Goal: Information Seeking & Learning: Understand process/instructions

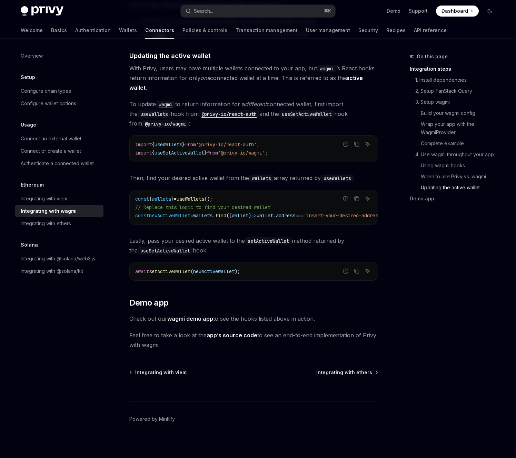
scroll to position [1827, 0]
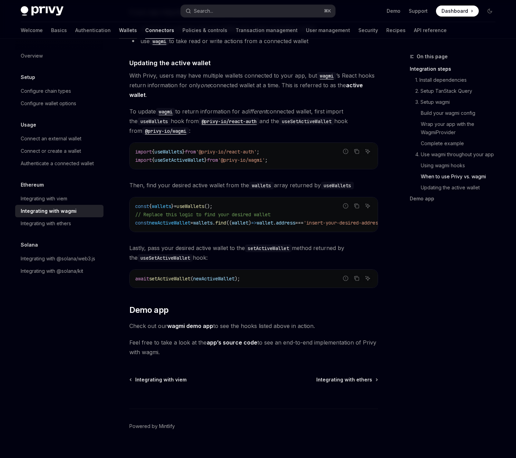
click at [119, 32] on link "Wallets" at bounding box center [128, 30] width 18 height 17
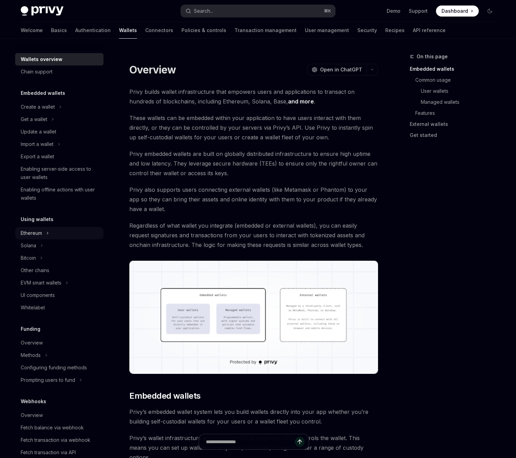
click at [66, 230] on button "Ethereum" at bounding box center [59, 233] width 88 height 12
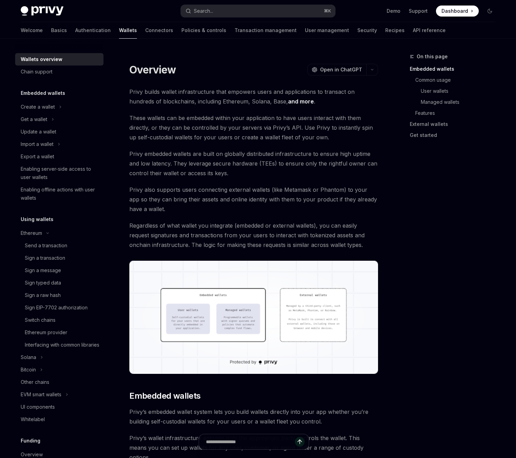
type textarea "*"
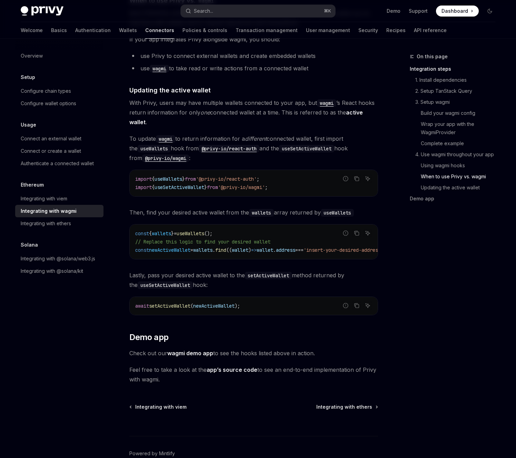
scroll to position [1715, 0]
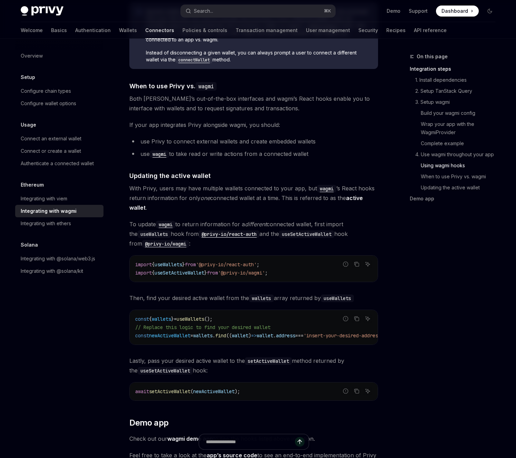
click at [404, 271] on div "On this page Integration steps 1. Install dependencies 2. Setup TanStack Query …" at bounding box center [448, 255] width 105 height 406
click at [352, 141] on ul "use Privy to connect external wallets and create embedded wallets use wagmi to …" at bounding box center [253, 148] width 249 height 22
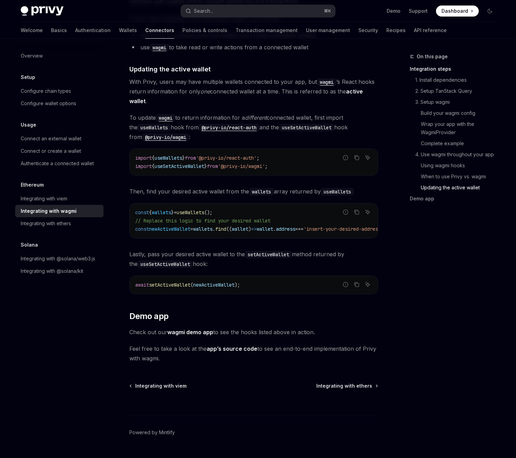
scroll to position [1835, 0]
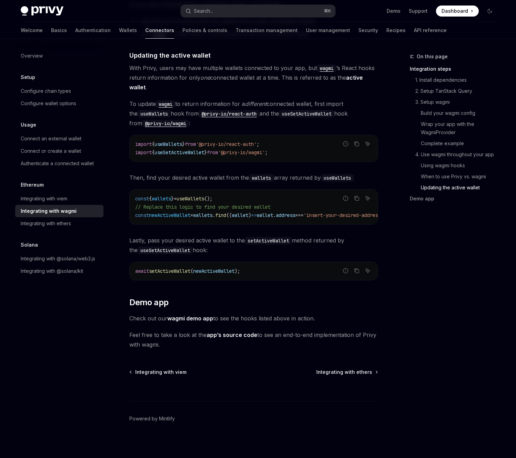
click at [203, 317] on link "wagmi demo app" at bounding box center [190, 318] width 46 height 7
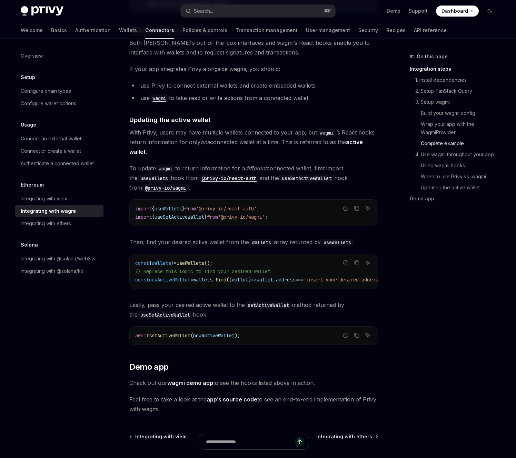
scroll to position [1835, 0]
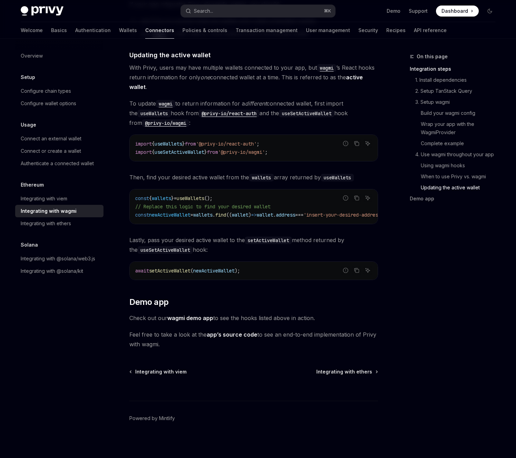
click at [194, 315] on link "wagmi demo app" at bounding box center [190, 318] width 46 height 7
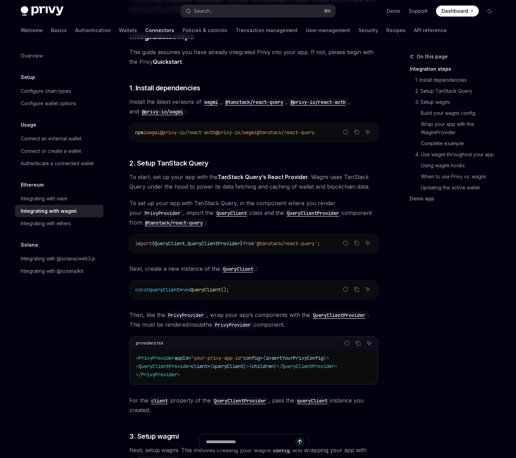
scroll to position [0, 0]
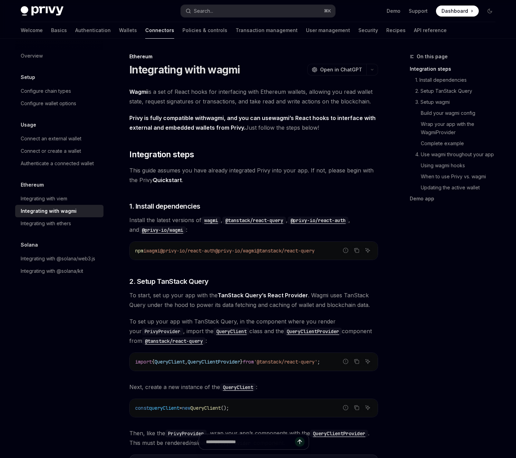
click at [173, 179] on link "Quickstart" at bounding box center [167, 180] width 29 height 7
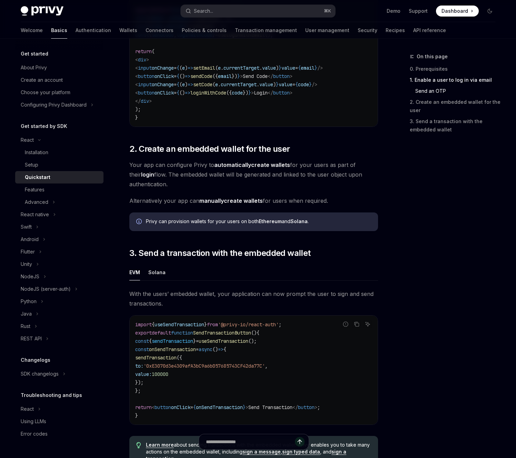
scroll to position [552, 0]
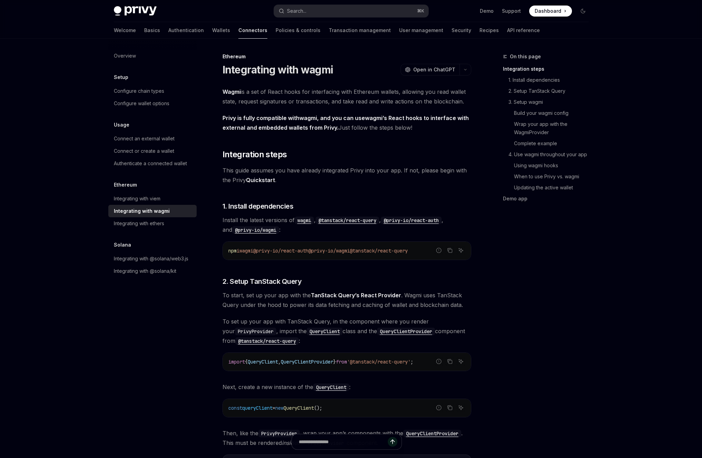
click at [255, 179] on link "Quickstart" at bounding box center [260, 180] width 29 height 7
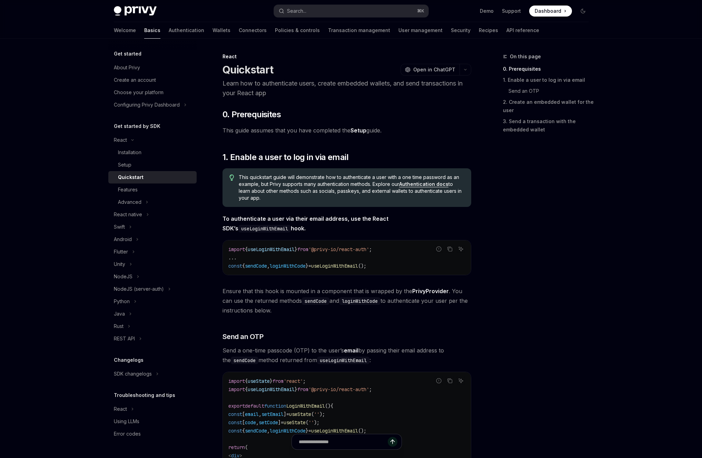
click at [361, 127] on link "Setup" at bounding box center [359, 130] width 16 height 7
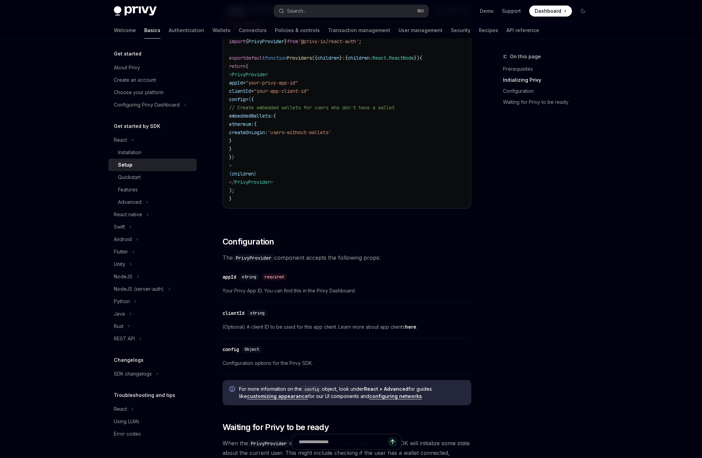
scroll to position [275, 0]
click at [249, 353] on div "Object" at bounding box center [252, 350] width 20 height 7
click at [261, 372] on div "​ config Object Configuration options for the Privy SDK." at bounding box center [347, 359] width 249 height 33
click at [389, 398] on link "configuring networks" at bounding box center [395, 397] width 53 height 6
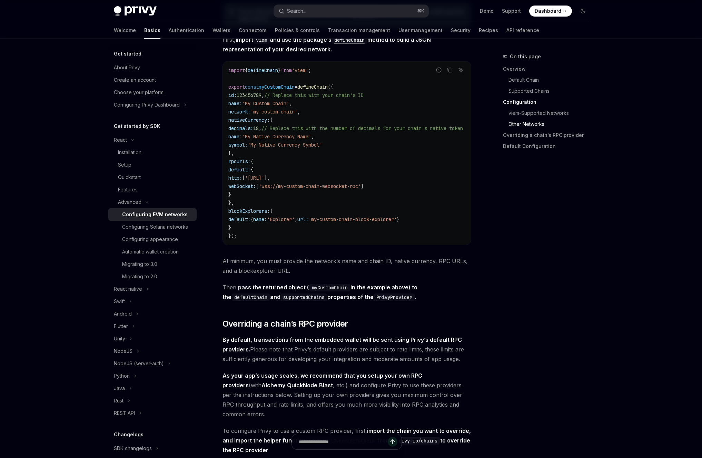
scroll to position [1173, 0]
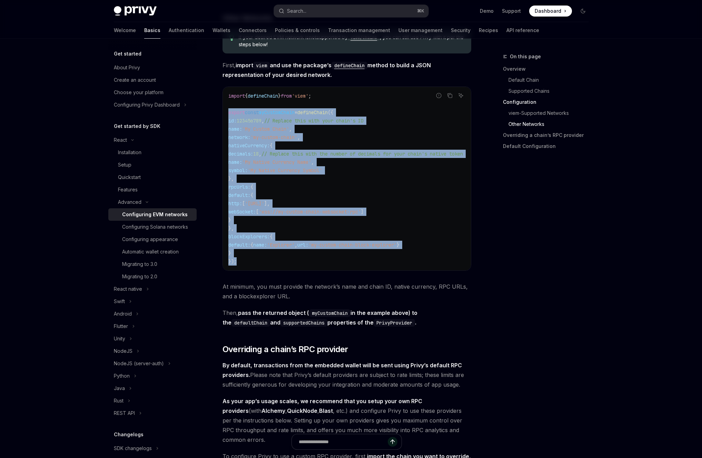
drag, startPoint x: 249, startPoint y: 263, endPoint x: 227, endPoint y: 111, distance: 153.7
click at [227, 111] on div "import { defineChain } from 'viem' ; export const myCustomChain = defineChain (…" at bounding box center [347, 179] width 248 height 184
copy code "export const myCustomChain = defineChain ({ id: 123456789 , // Replace this wit…"
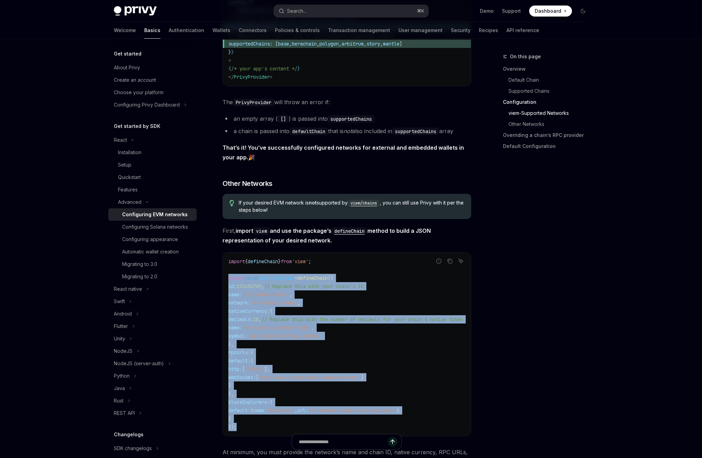
scroll to position [1026, 0]
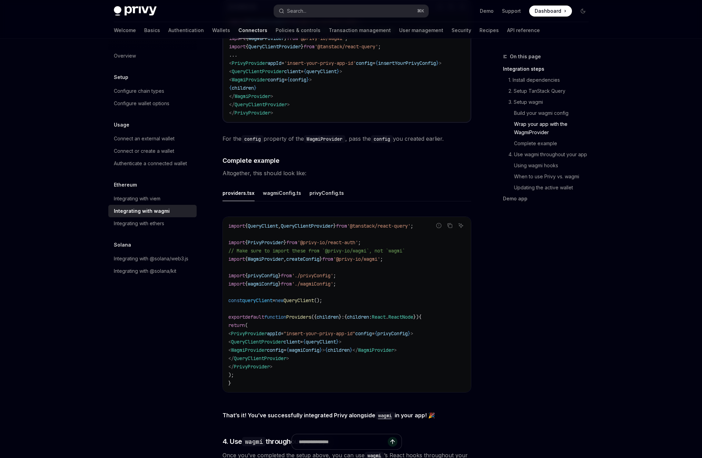
scroll to position [1124, 0]
click at [326, 188] on div "privyConfig.ts" at bounding box center [327, 194] width 35 height 16
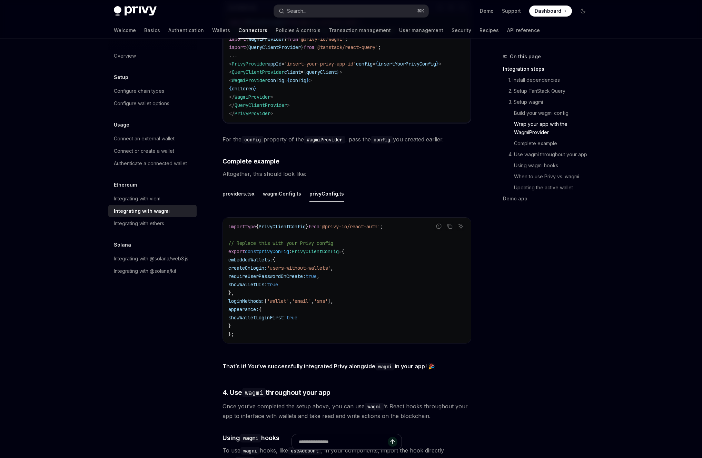
click at [341, 275] on code "import type { PrivyClientConfig } from '@privy-io/react-auth' ; // Replace this…" at bounding box center [346, 281] width 237 height 116
drag, startPoint x: 274, startPoint y: 317, endPoint x: 238, endPoint y: 306, distance: 37.2
click at [237, 308] on code "import type { PrivyClientConfig } from '@privy-io/react-auth' ; // Replace this…" at bounding box center [346, 281] width 237 height 116
click at [238, 306] on span "appearance:" at bounding box center [243, 309] width 30 height 6
drag, startPoint x: 247, startPoint y: 321, endPoint x: 234, endPoint y: 306, distance: 19.5
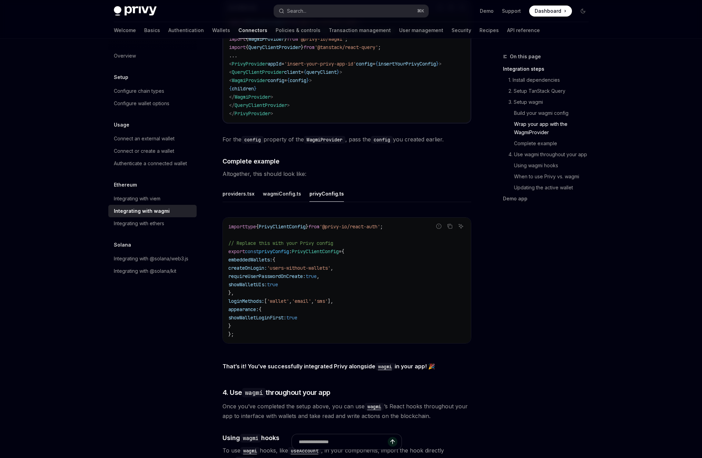
click at [234, 306] on code "import type { PrivyClientConfig } from '@privy-io/react-auth' ; // Replace this…" at bounding box center [346, 281] width 237 height 116
copy code "appearance: { showWalletLoginFirst: true }"
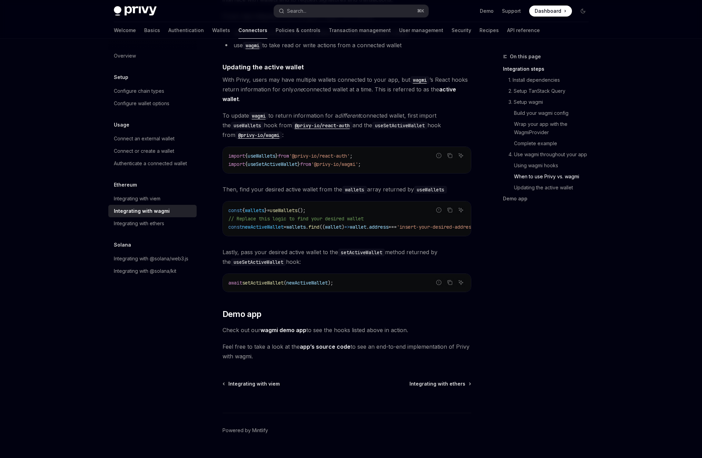
scroll to position [1773, 0]
click at [334, 345] on link "app’s source code" at bounding box center [325, 347] width 51 height 7
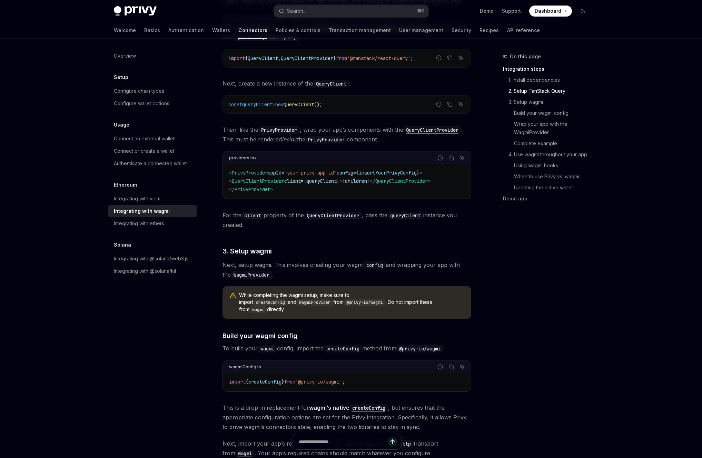
scroll to position [0, 0]
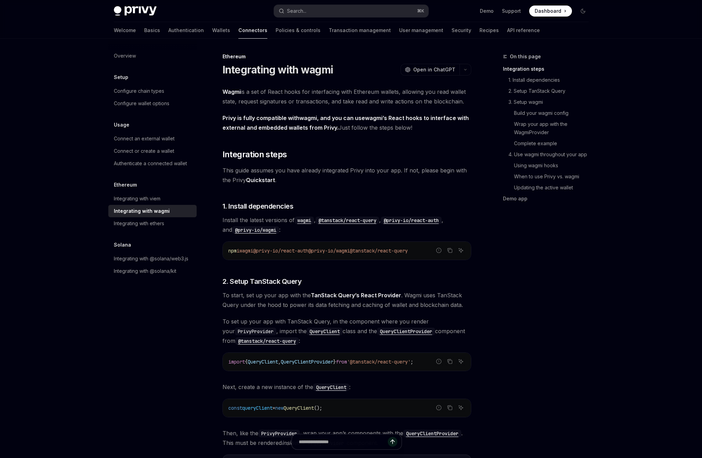
click at [262, 181] on link "Quickstart" at bounding box center [260, 180] width 29 height 7
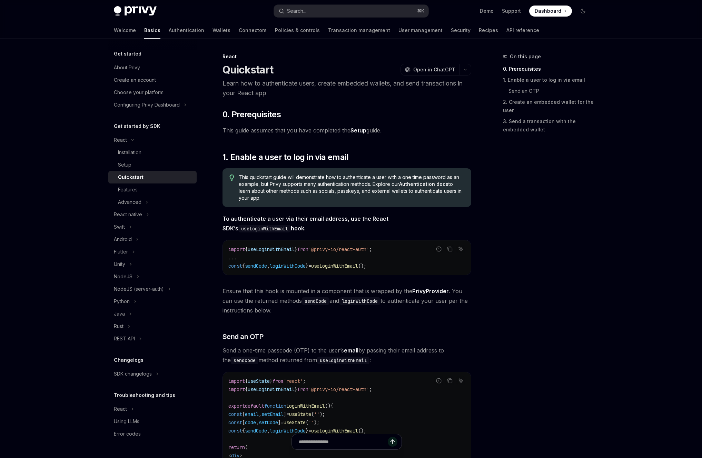
click at [360, 133] on link "Setup" at bounding box center [359, 130] width 16 height 7
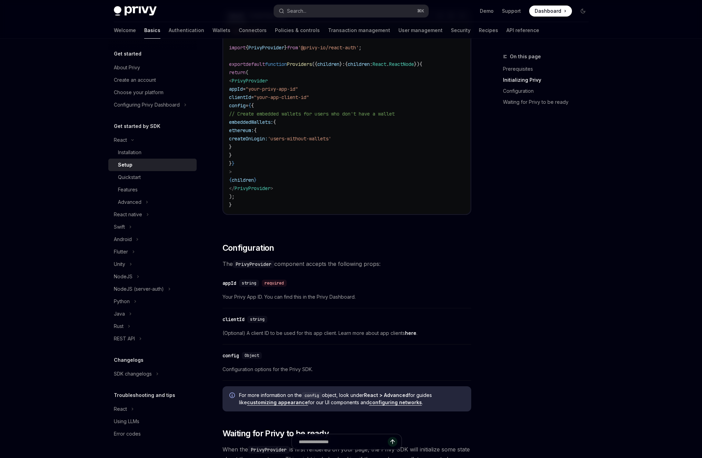
scroll to position [282, 0]
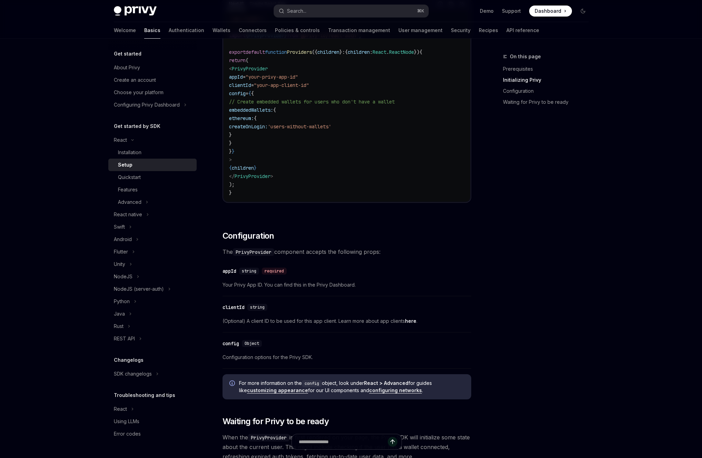
click at [413, 324] on link "here" at bounding box center [410, 321] width 11 height 6
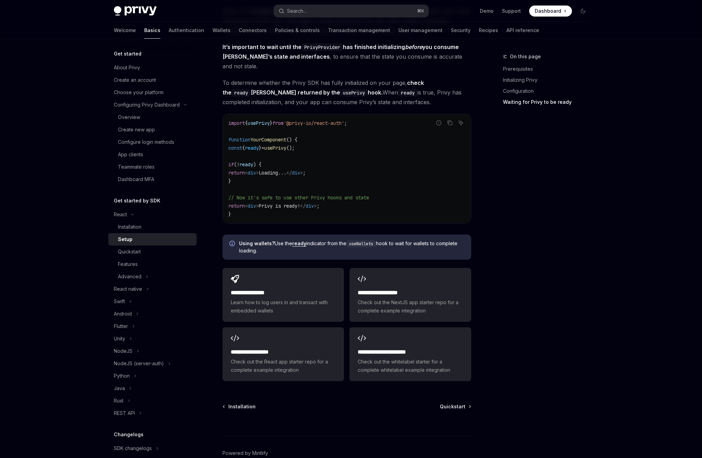
scroll to position [712, 0]
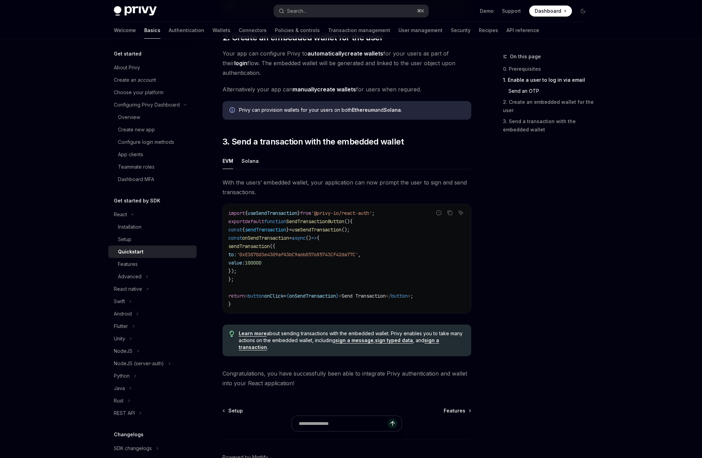
scroll to position [528, 0]
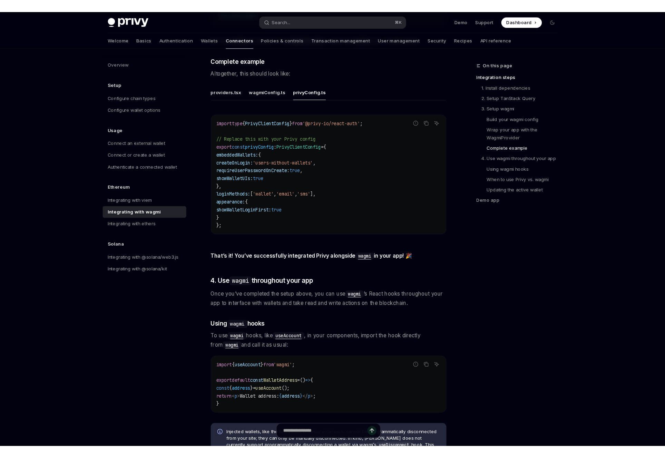
scroll to position [1231, 0]
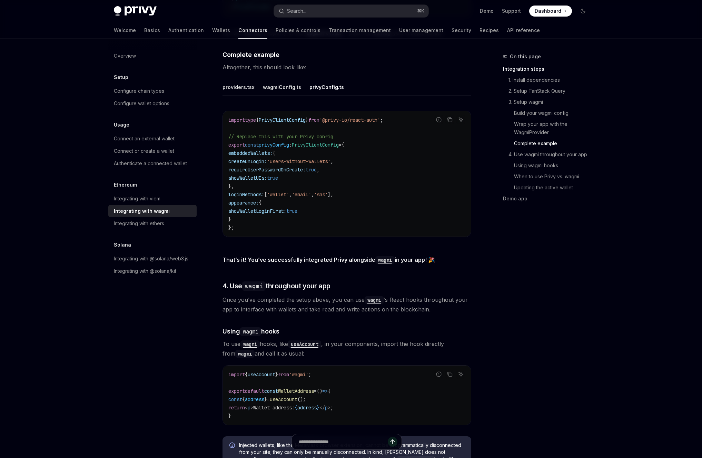
click at [284, 90] on div "wagmiConfig.ts" at bounding box center [282, 87] width 38 height 16
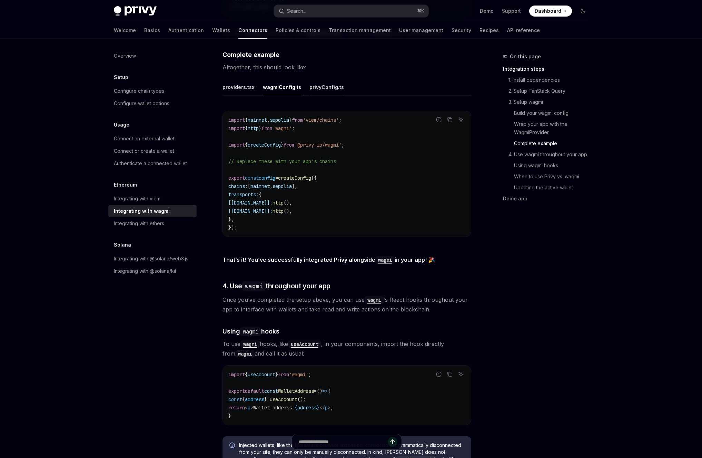
click at [323, 84] on div "privyConfig.ts" at bounding box center [327, 87] width 35 height 16
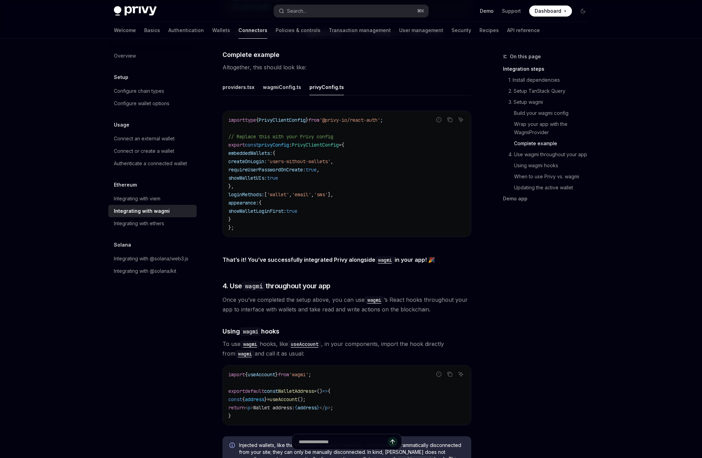
type textarea "*"
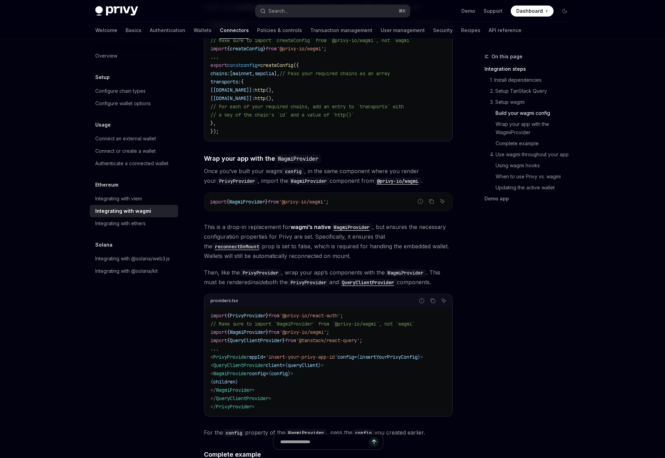
scroll to position [844, 0]
